Goal: Information Seeking & Learning: Check status

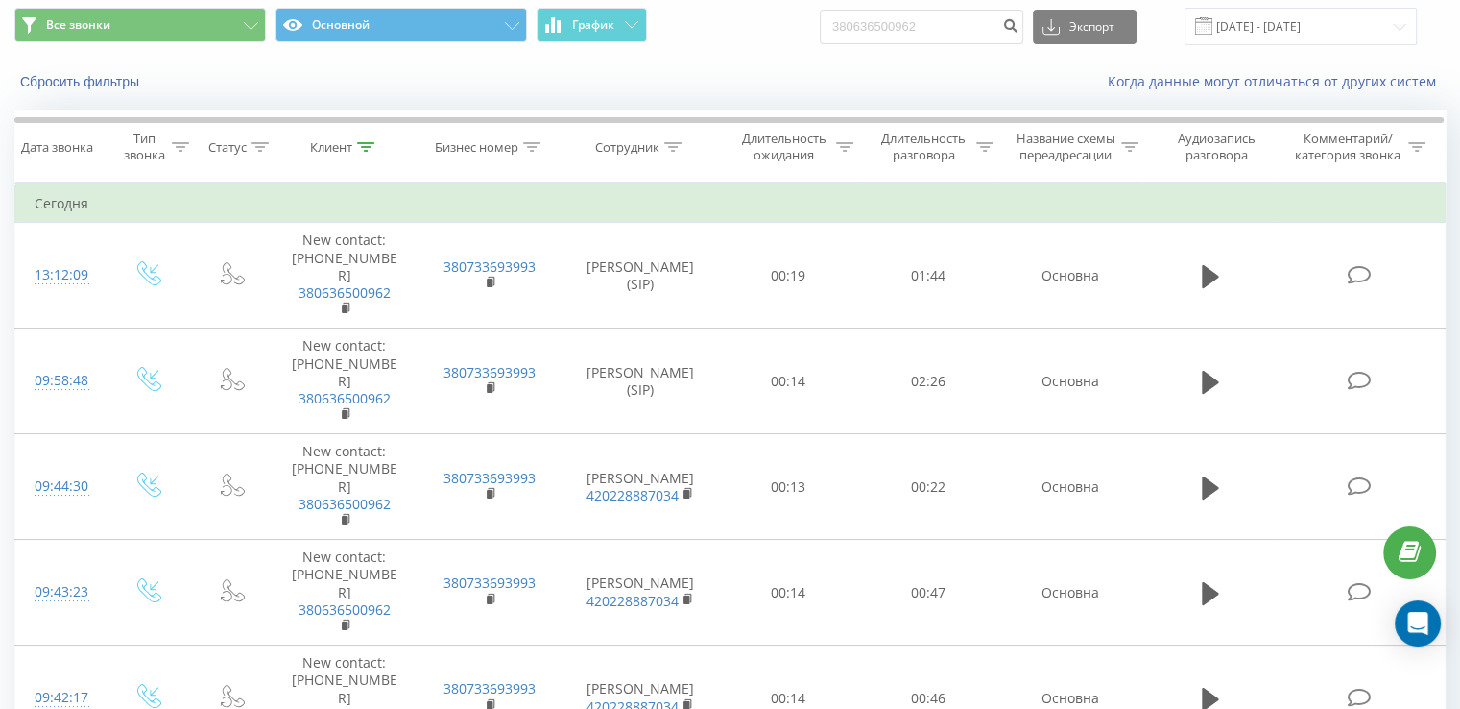
scroll to position [63, 0]
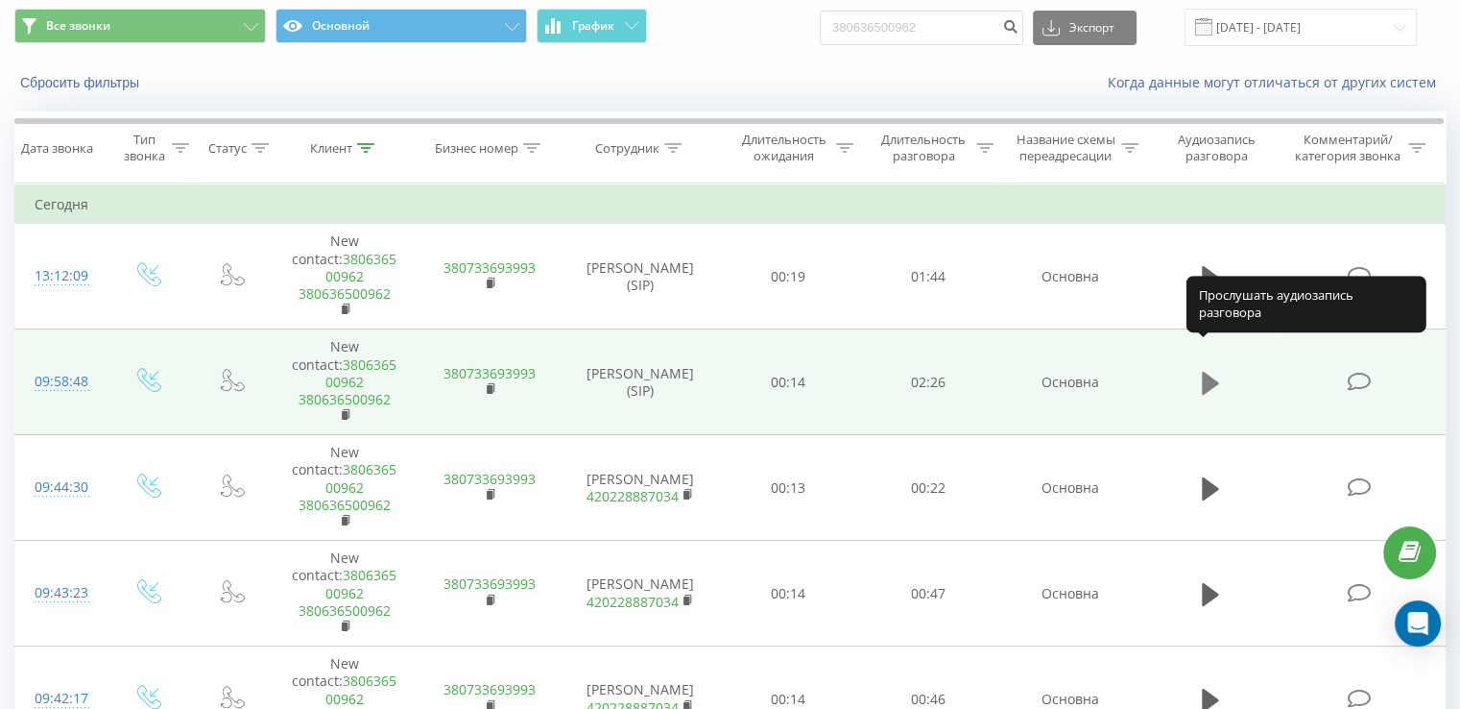
click at [1210, 370] on icon at bounding box center [1210, 383] width 17 height 27
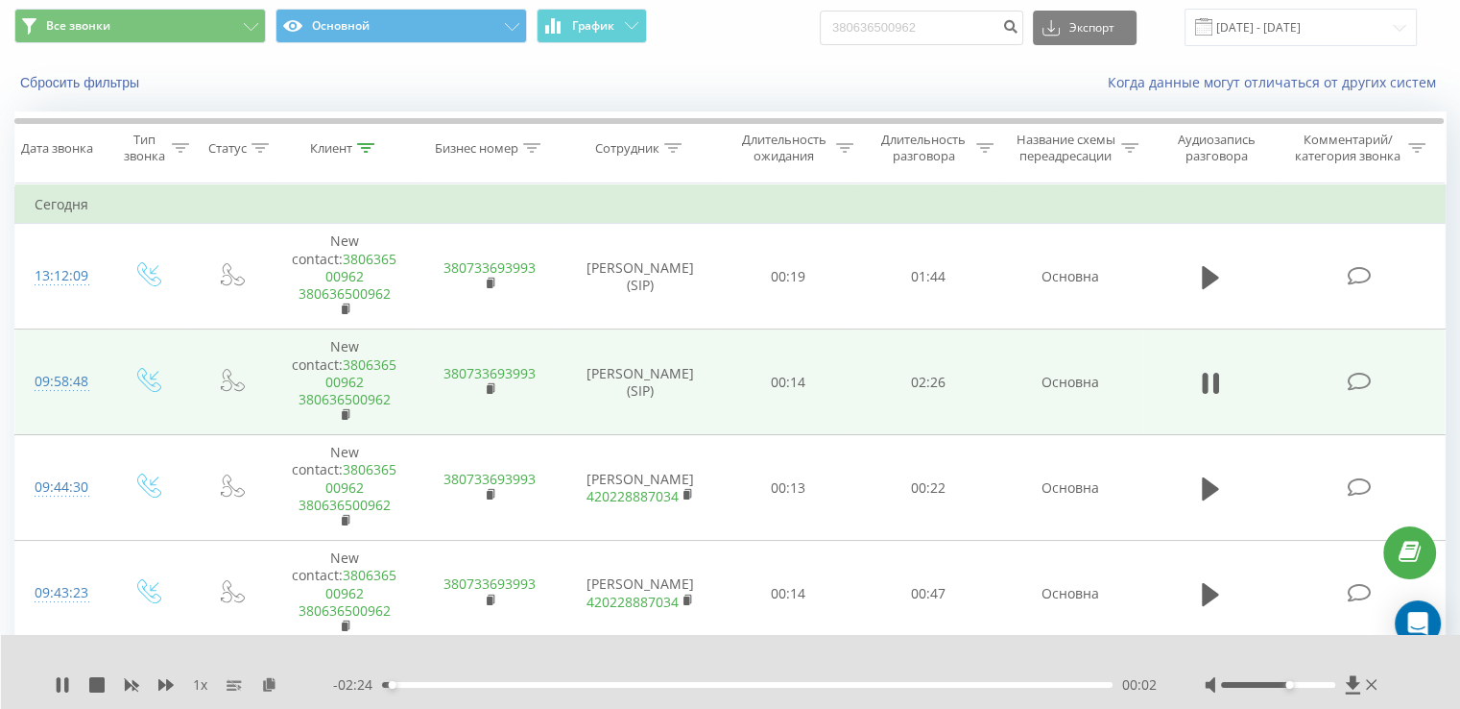
click at [1294, 682] on div at bounding box center [1278, 685] width 114 height 6
click at [1312, 683] on div at bounding box center [1278, 685] width 114 height 6
click at [464, 682] on div "00:12" at bounding box center [747, 685] width 731 height 6
click at [492, 683] on div "00:22" at bounding box center [747, 685] width 731 height 6
click at [522, 682] on div "00:28" at bounding box center [747, 685] width 731 height 6
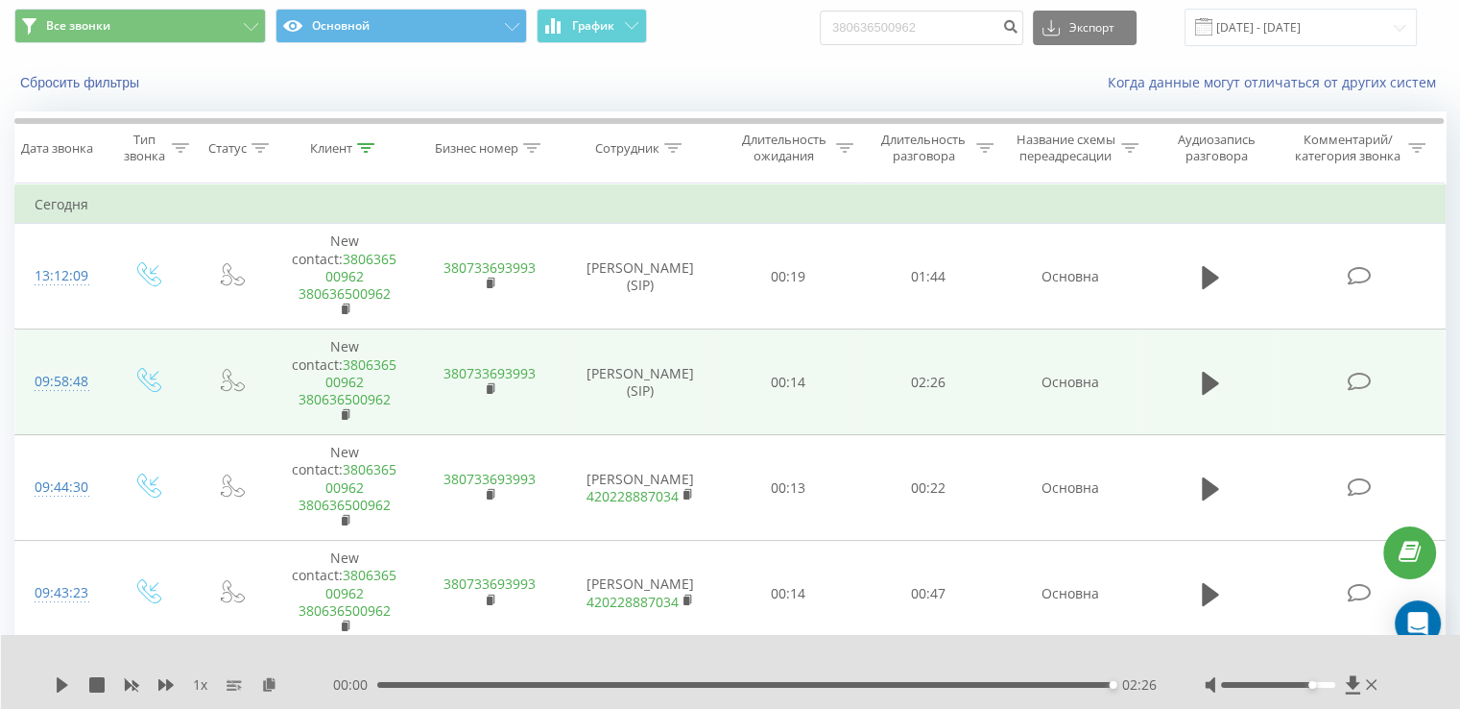
click at [62, 673] on div "1 x 00:00 02:26 02:26" at bounding box center [731, 672] width 1460 height 74
click at [60, 688] on icon at bounding box center [63, 684] width 12 height 15
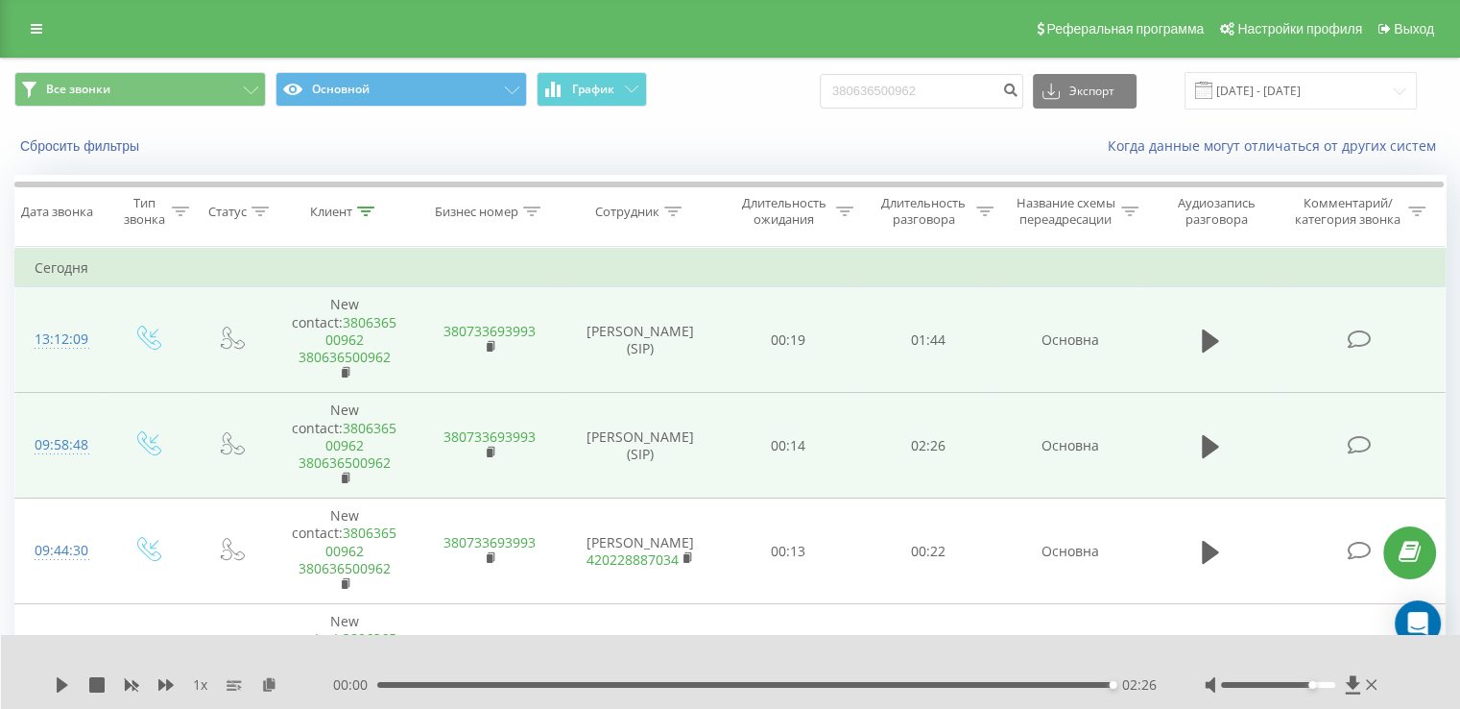
scroll to position [27, 0]
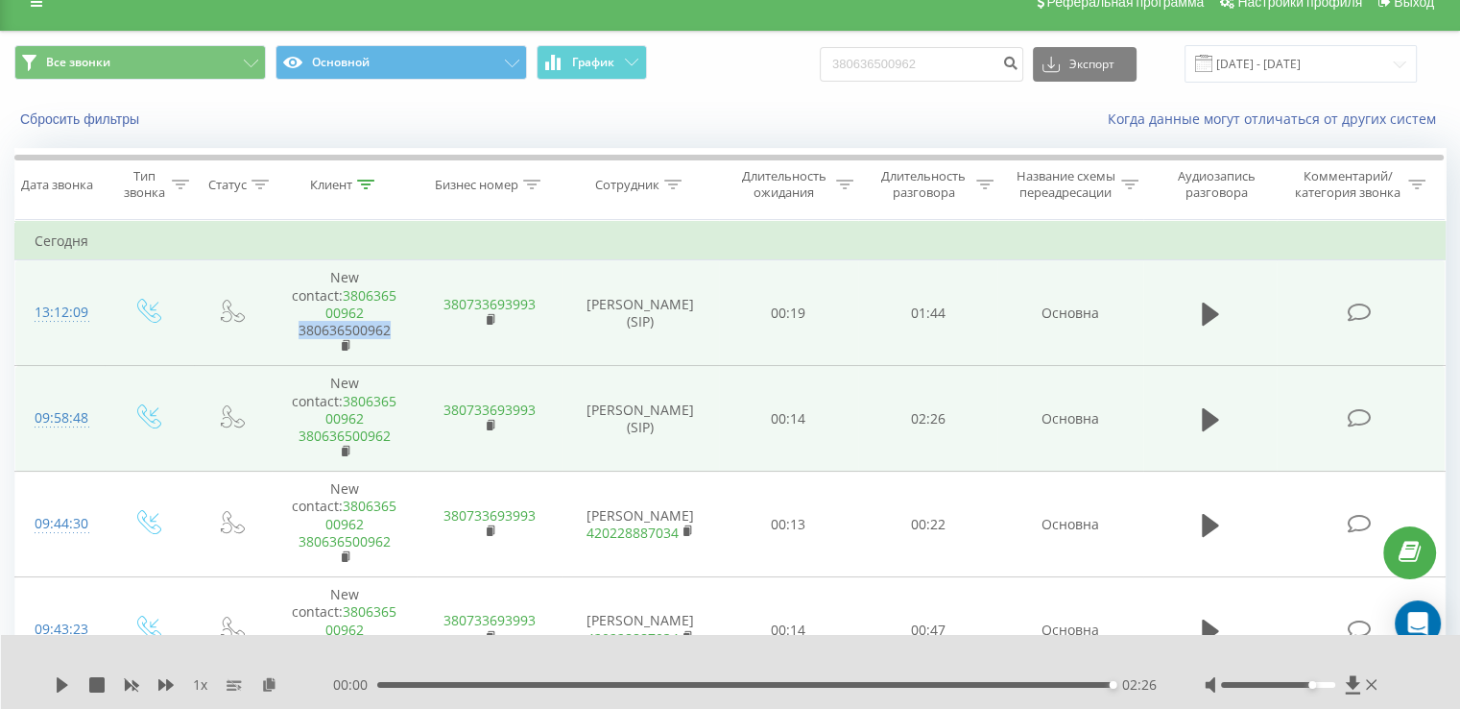
drag, startPoint x: 398, startPoint y: 312, endPoint x: 298, endPoint y: 310, distance: 100.8
click at [298, 310] on td "New contact: [PHONE_NUMBER] [PHONE_NUMBER]" at bounding box center [344, 313] width 145 height 106
copy link "380636500962"
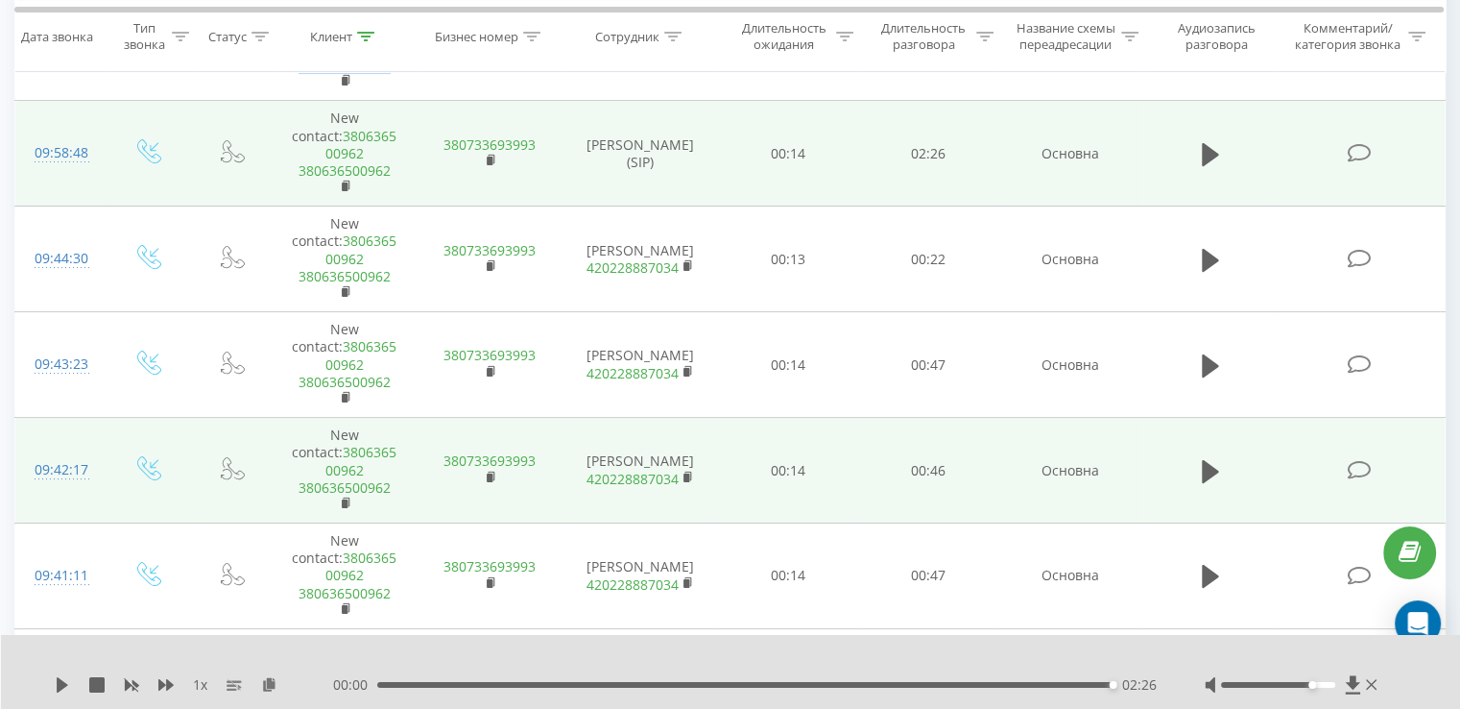
scroll to position [0, 0]
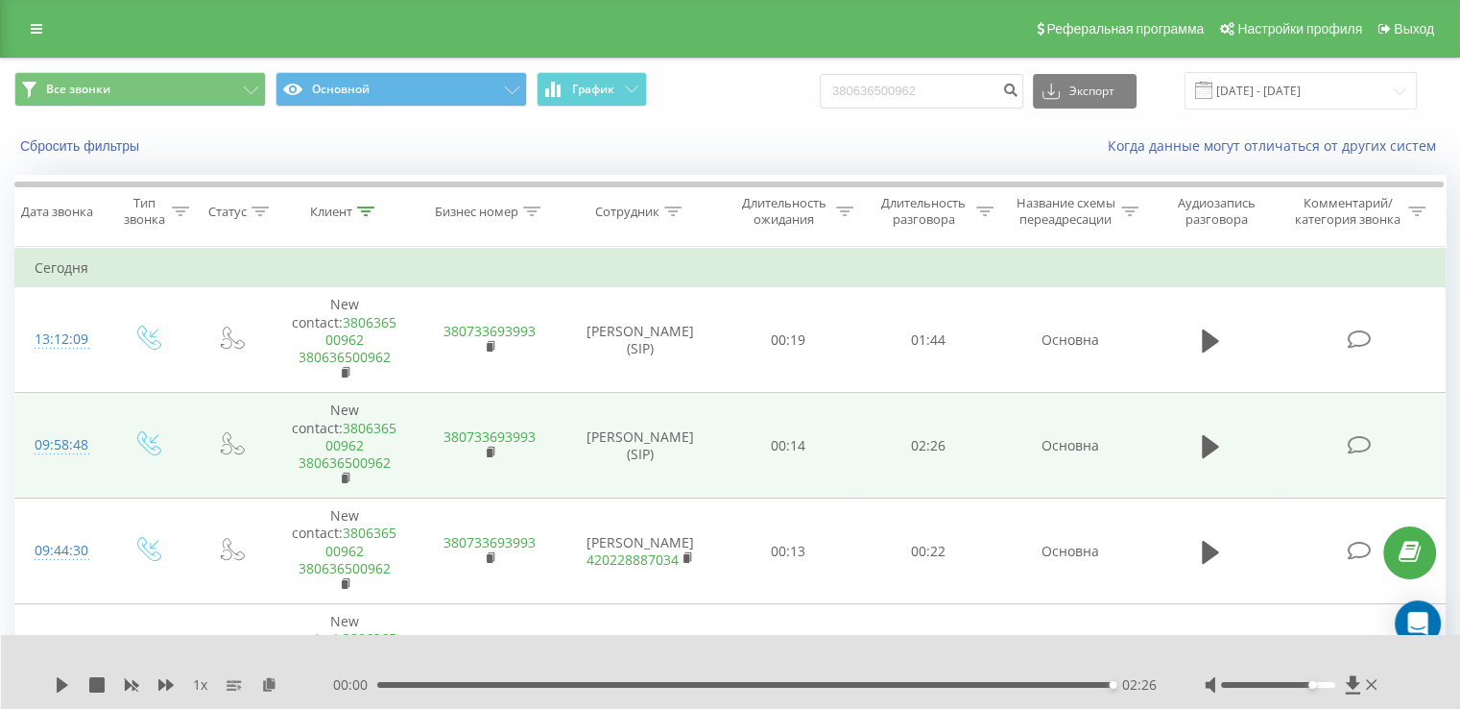
click at [627, 123] on div "Сбросить фильтры Когда данные могут отличаться от других систем" at bounding box center [730, 146] width 1458 height 46
click at [1303, 97] on input "[DATE] - [DATE]" at bounding box center [1301, 90] width 232 height 37
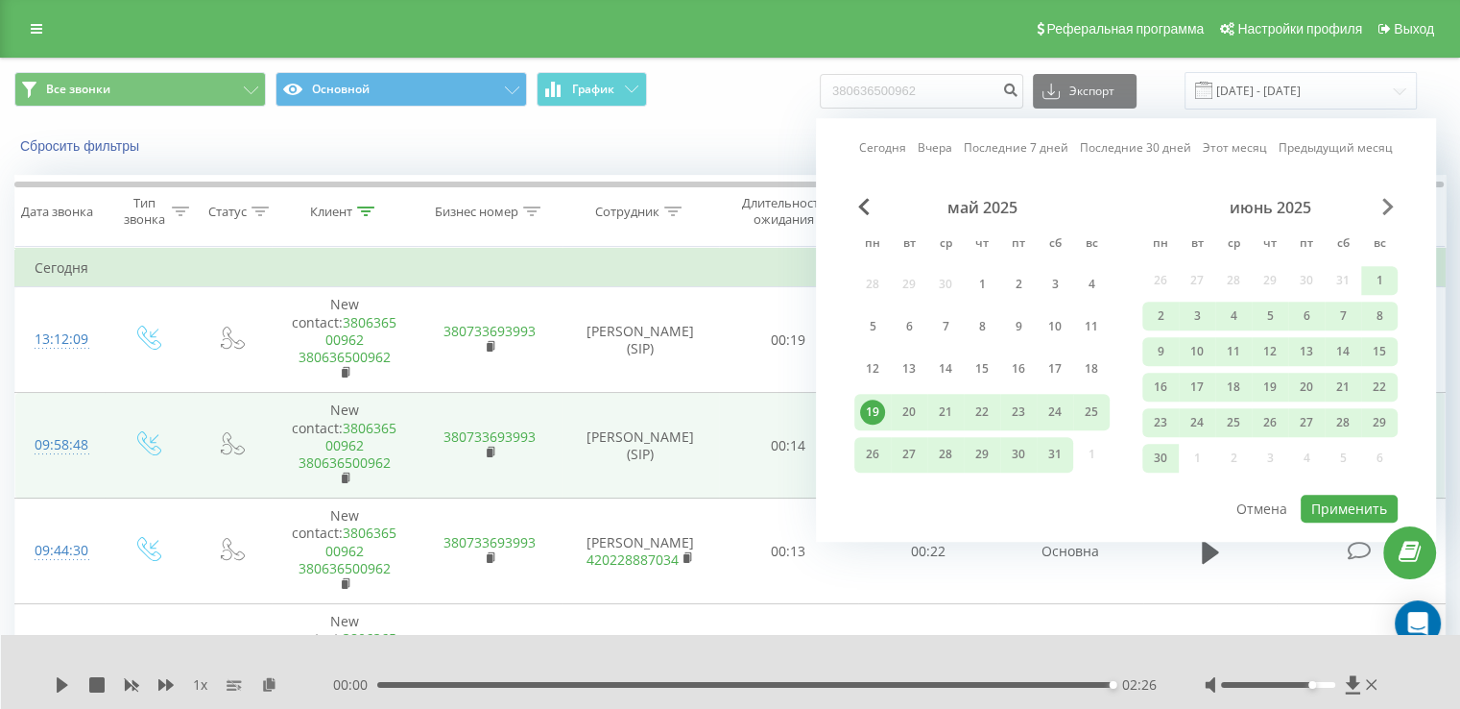
click at [1388, 206] on span "Next Month" at bounding box center [1389, 206] width 12 height 17
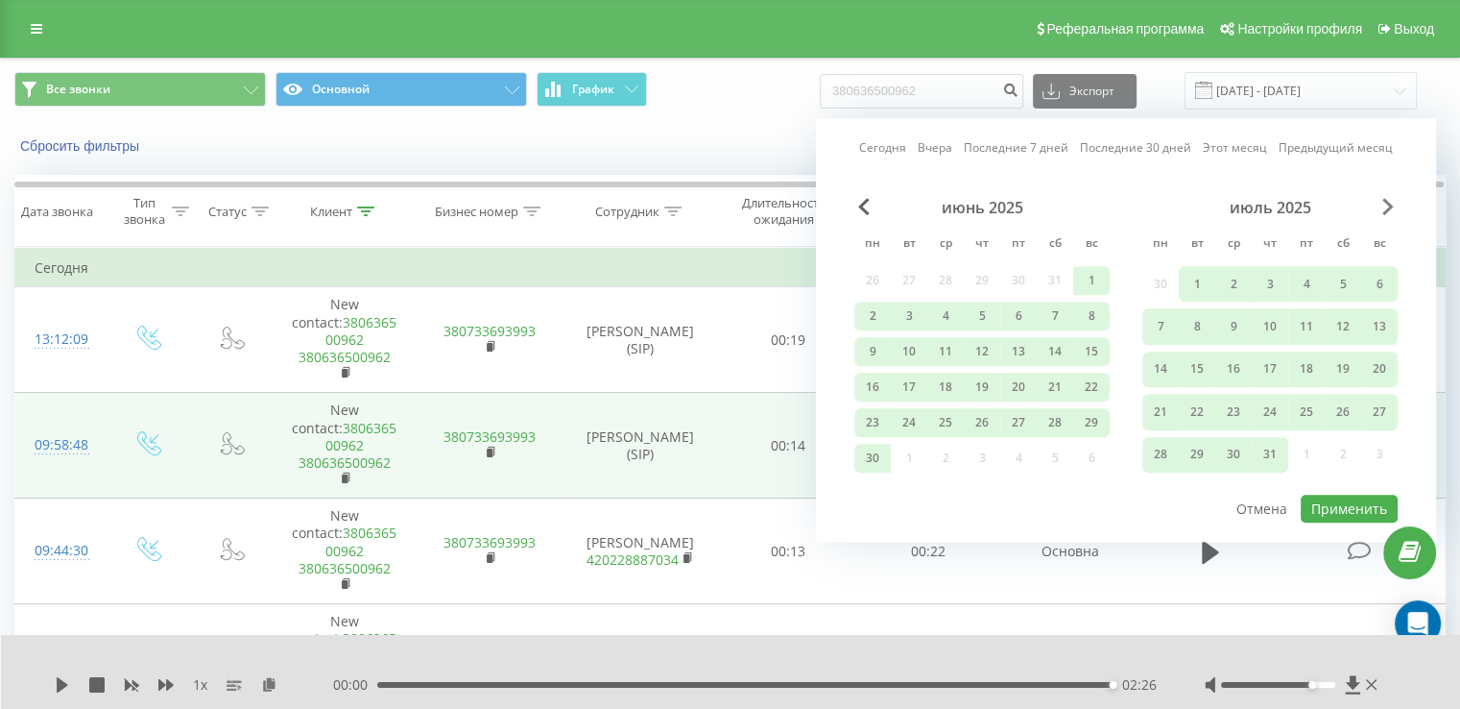
click at [1388, 206] on span "Next Month" at bounding box center [1389, 206] width 12 height 17
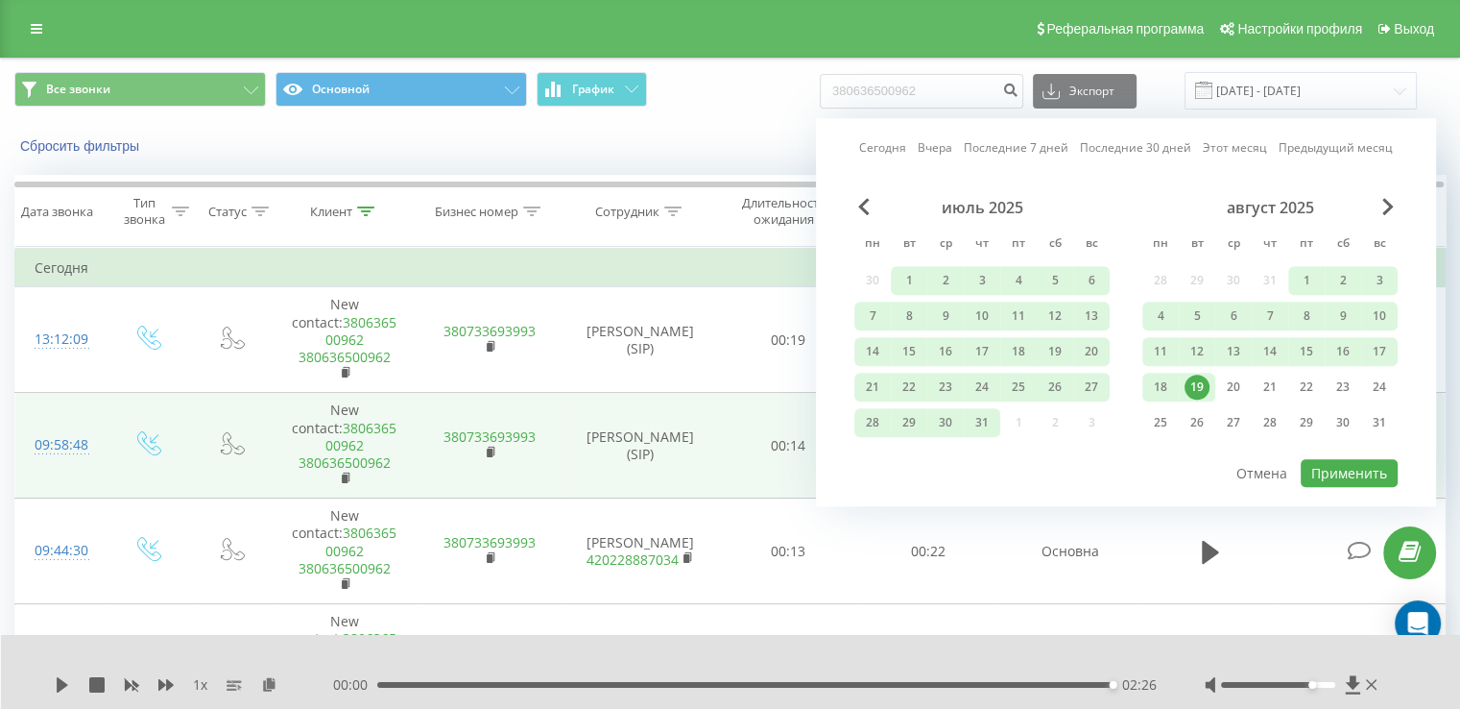
click at [1198, 383] on div "19" at bounding box center [1197, 386] width 25 height 25
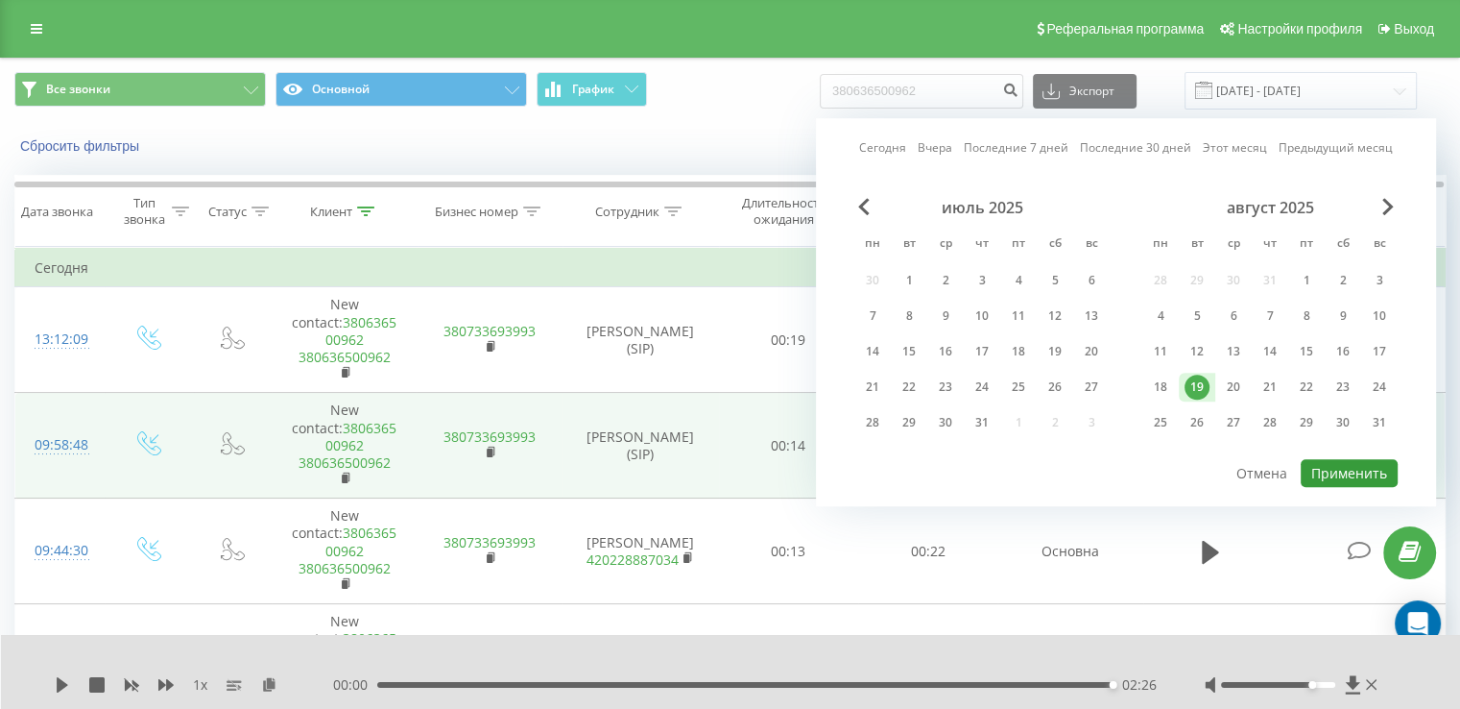
click at [1381, 467] on button "Применить" at bounding box center [1349, 473] width 97 height 28
type input "[DATE] - [DATE]"
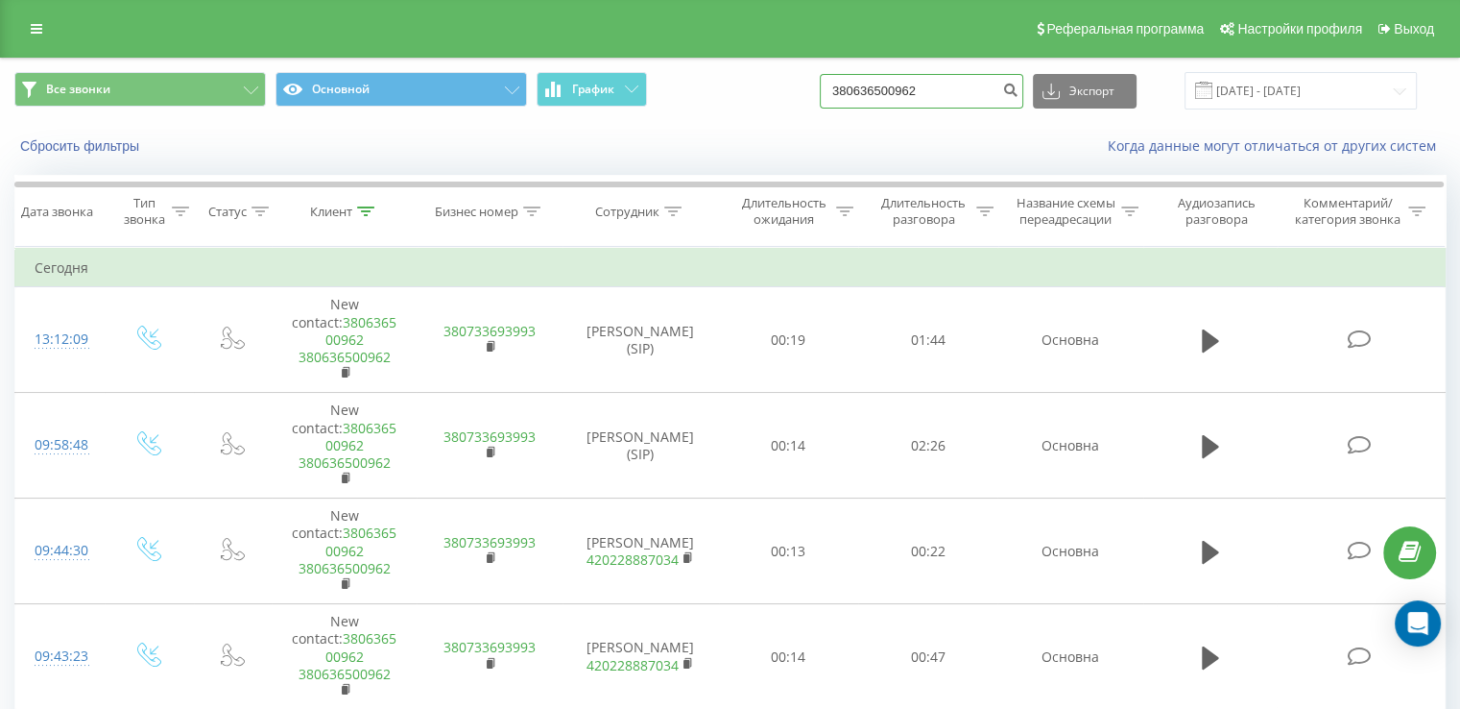
drag, startPoint x: 956, startPoint y: 93, endPoint x: 850, endPoint y: 94, distance: 106.6
click at [850, 94] on input "380636500962" at bounding box center [922, 91] width 204 height 35
click at [1019, 83] on icon "submit" at bounding box center [1010, 88] width 16 height 12
drag, startPoint x: 112, startPoint y: 158, endPoint x: 87, endPoint y: 143, distance: 29.3
click at [87, 143] on div "Сбросить фильтры Когда данные могут отличаться от других систем" at bounding box center [730, 146] width 1458 height 46
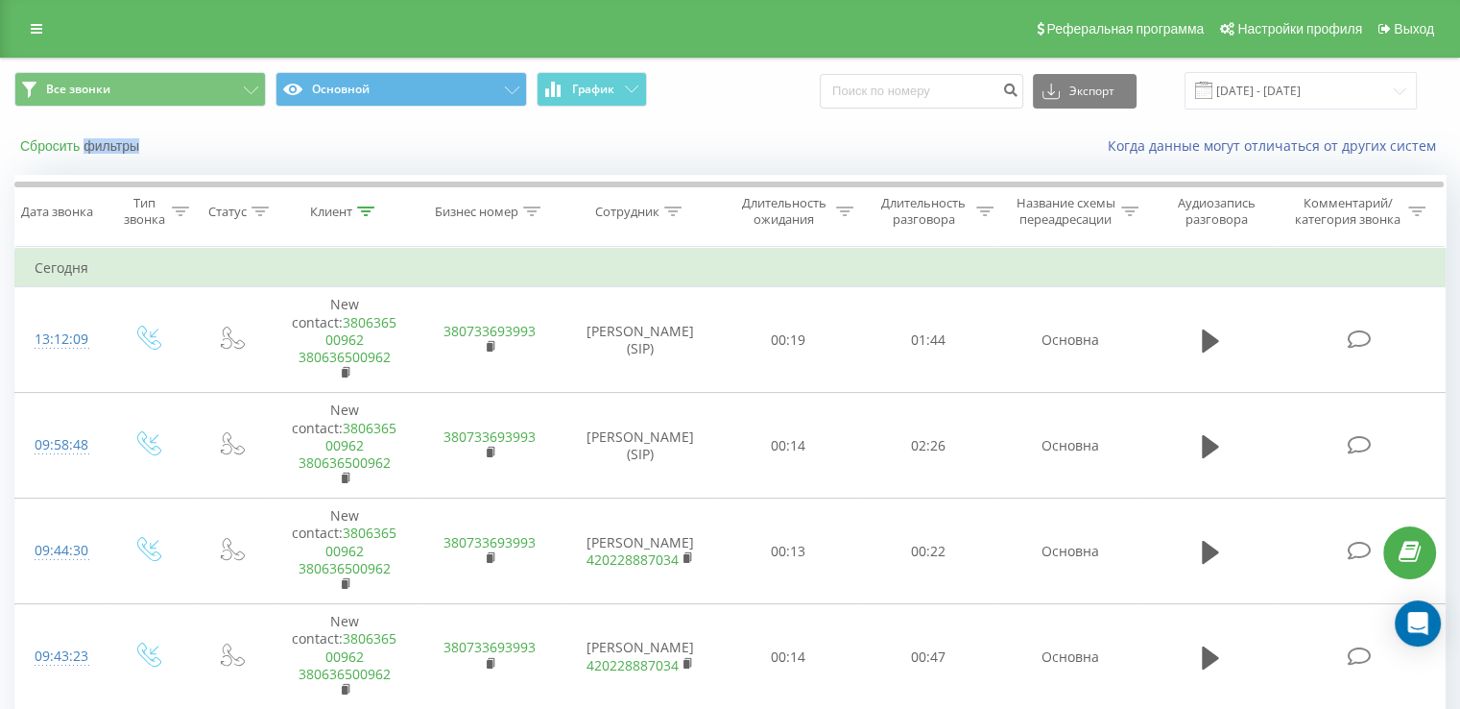
click at [87, 143] on button "Сбросить фильтры" at bounding box center [81, 145] width 134 height 17
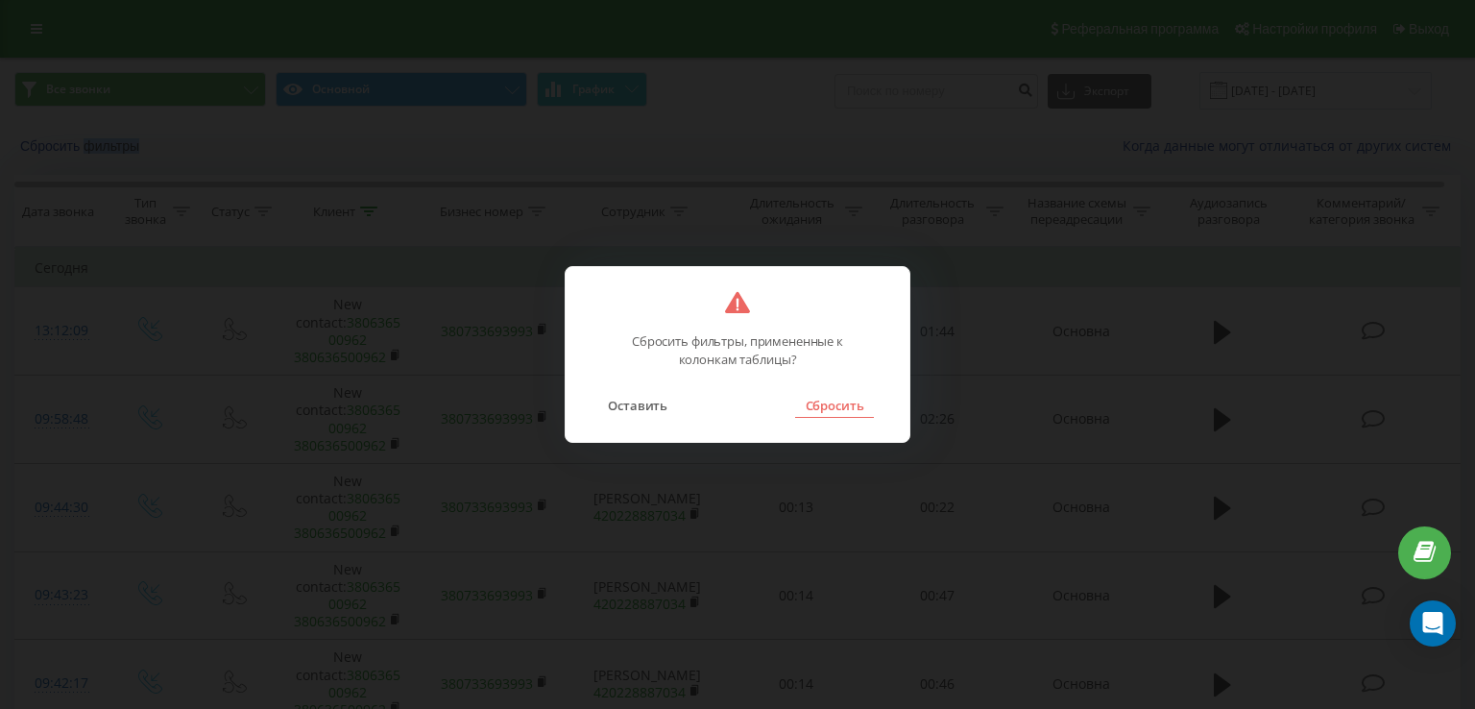
click at [828, 400] on button "Сбросить" at bounding box center [834, 405] width 78 height 25
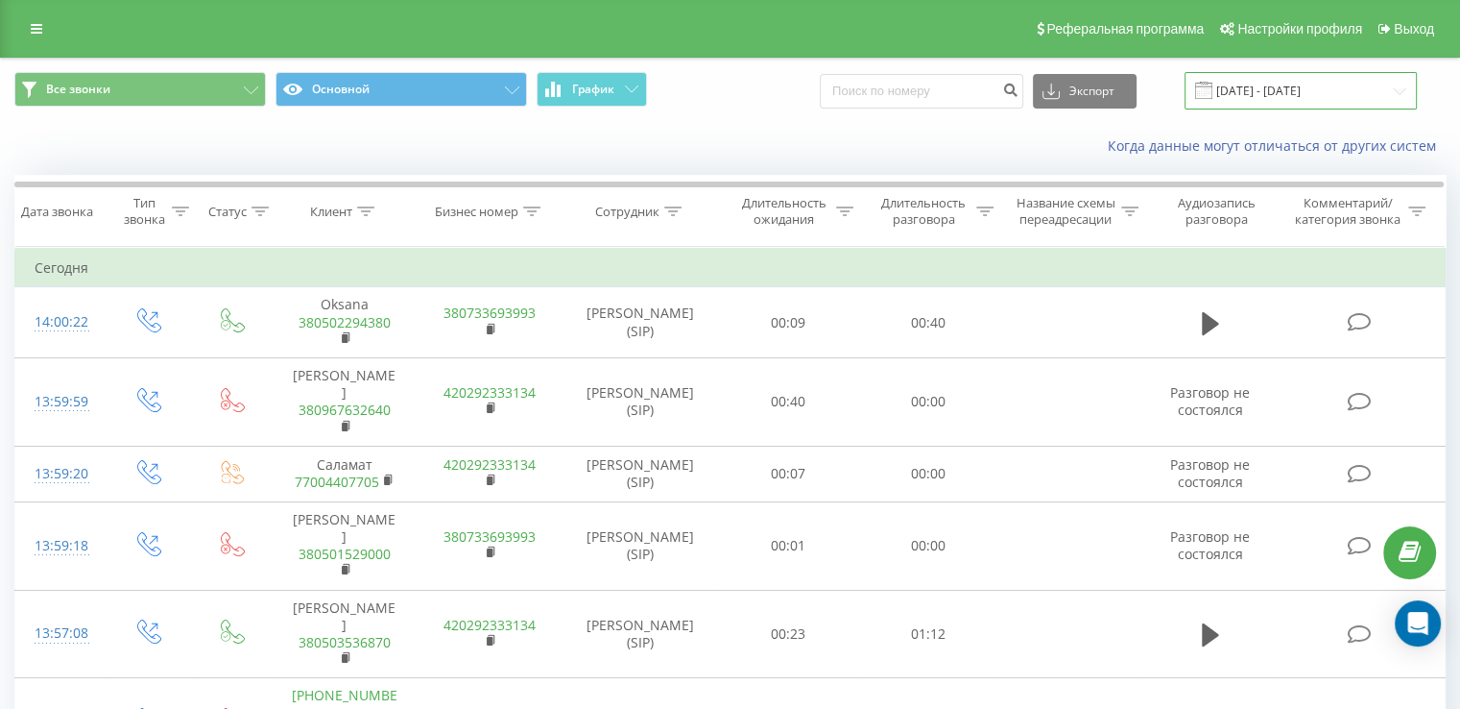
click at [1262, 88] on input "[DATE] - [DATE]" at bounding box center [1301, 90] width 232 height 37
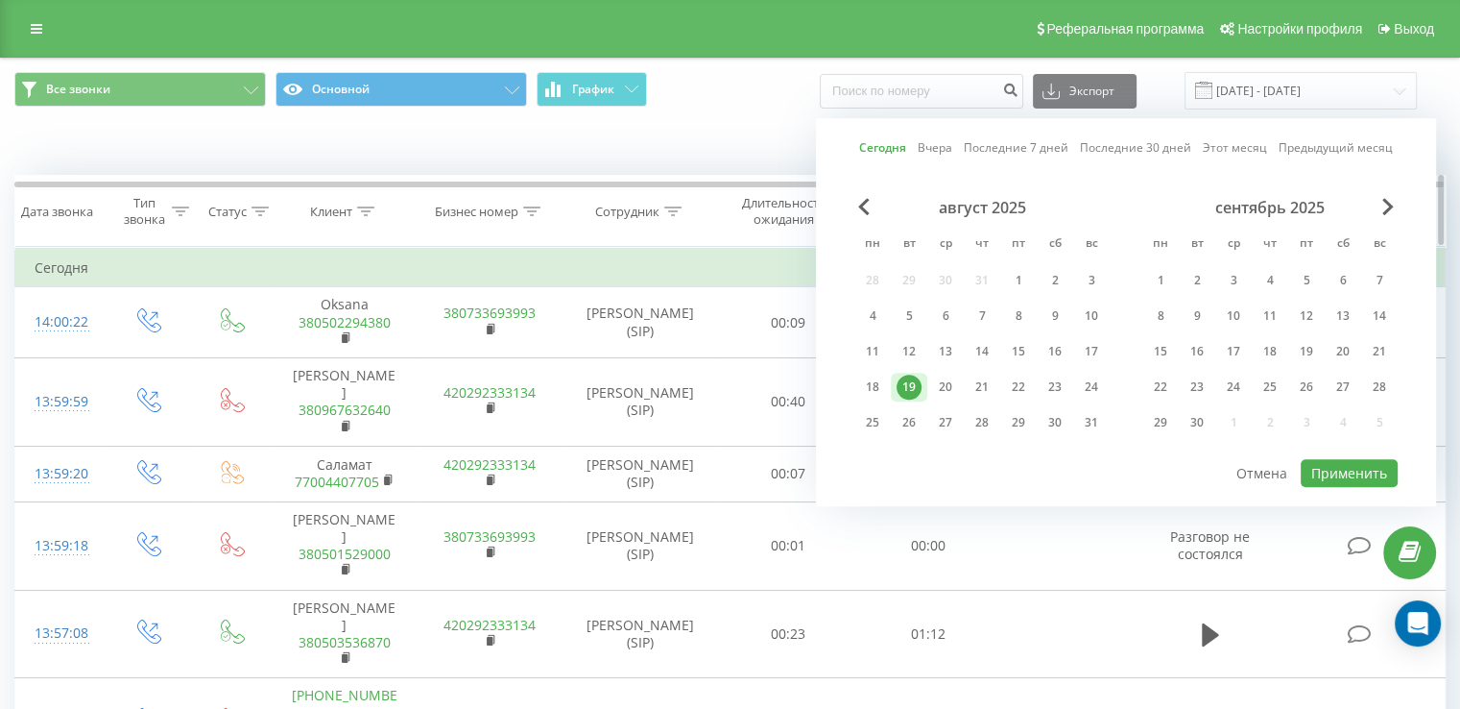
click at [362, 201] on th "Клиент" at bounding box center [344, 211] width 145 height 71
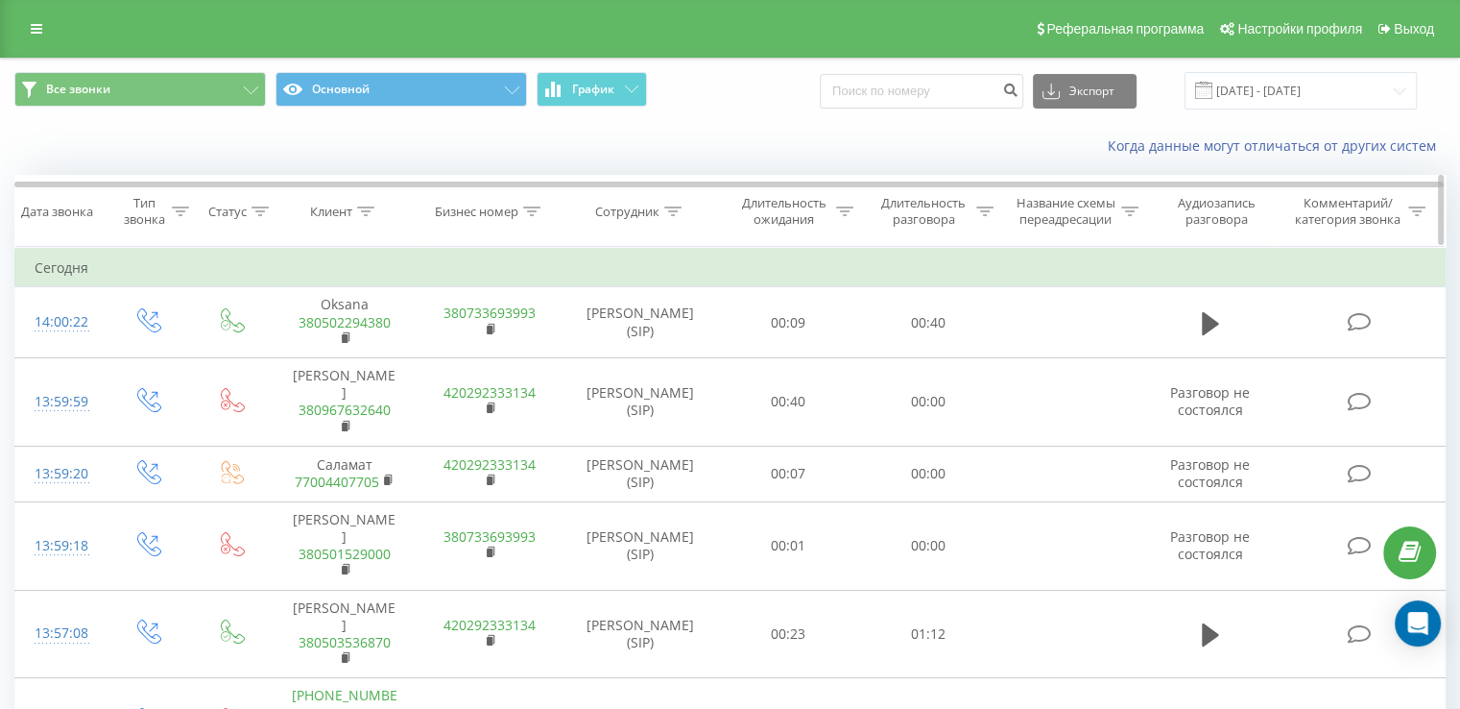
click at [668, 207] on icon at bounding box center [672, 211] width 17 height 10
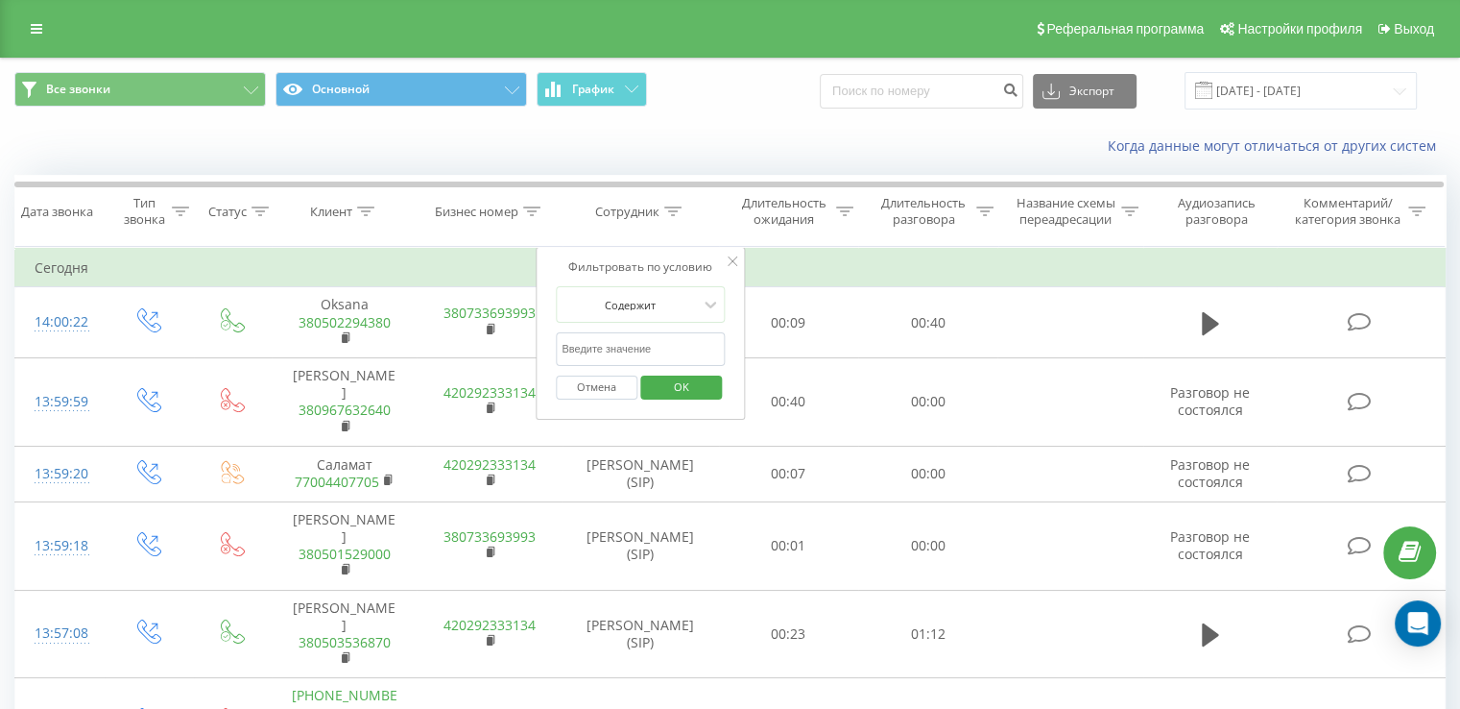
click at [603, 341] on input "text" at bounding box center [640, 349] width 169 height 34
type input "[PERSON_NAME]"
click at [689, 383] on span "OK" at bounding box center [682, 387] width 54 height 30
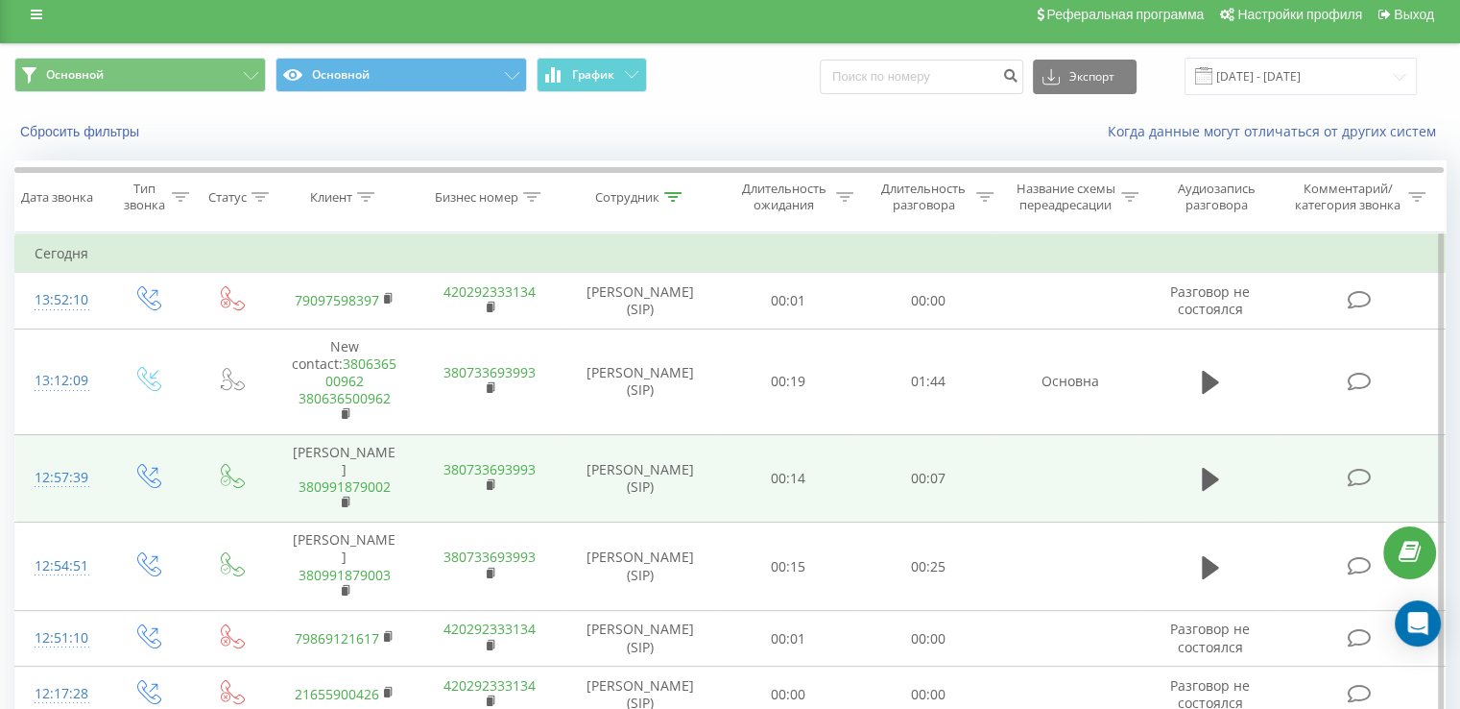
scroll to position [11, 0]
